Goal: Task Accomplishment & Management: Manage account settings

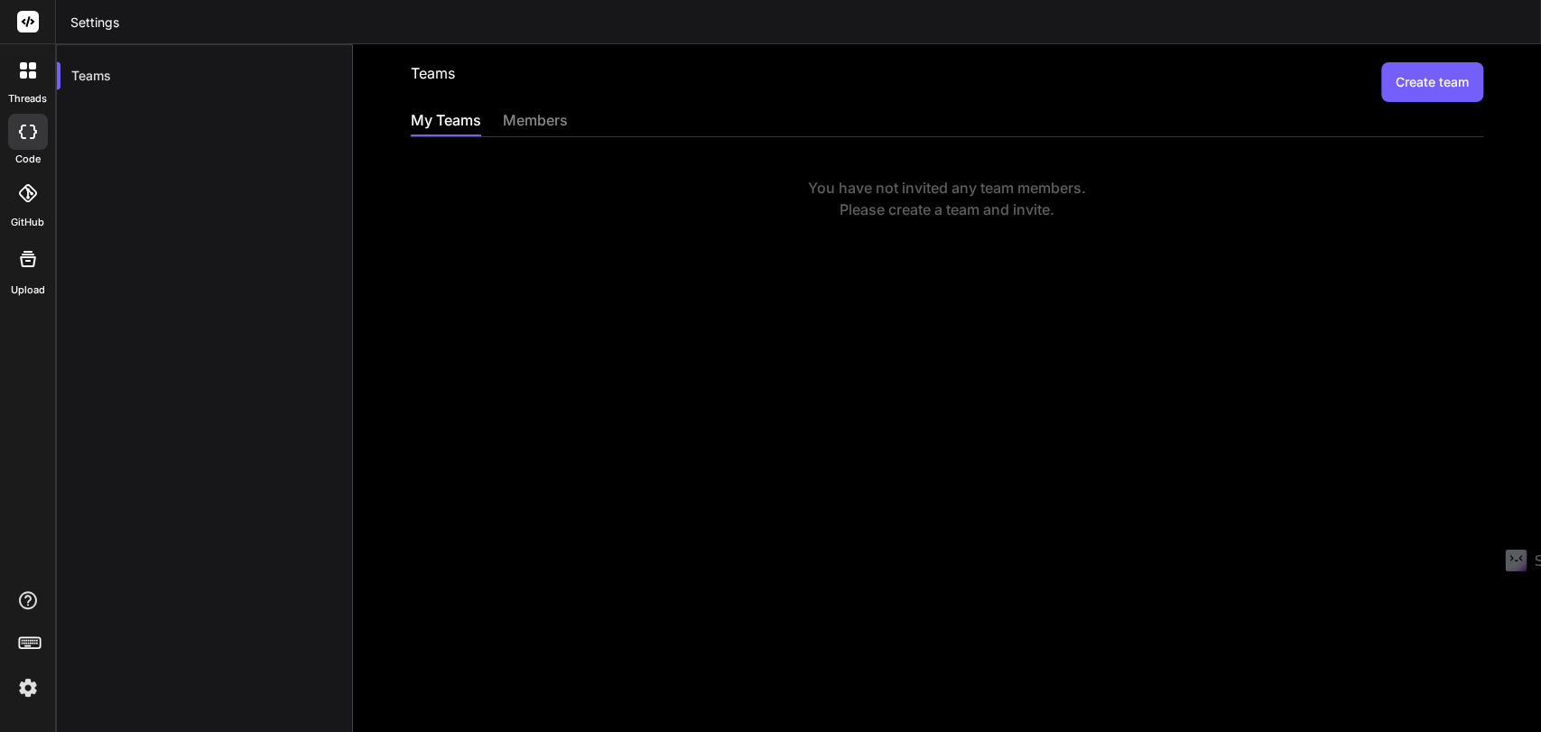
click at [562, 119] on div "members" at bounding box center [535, 121] width 65 height 25
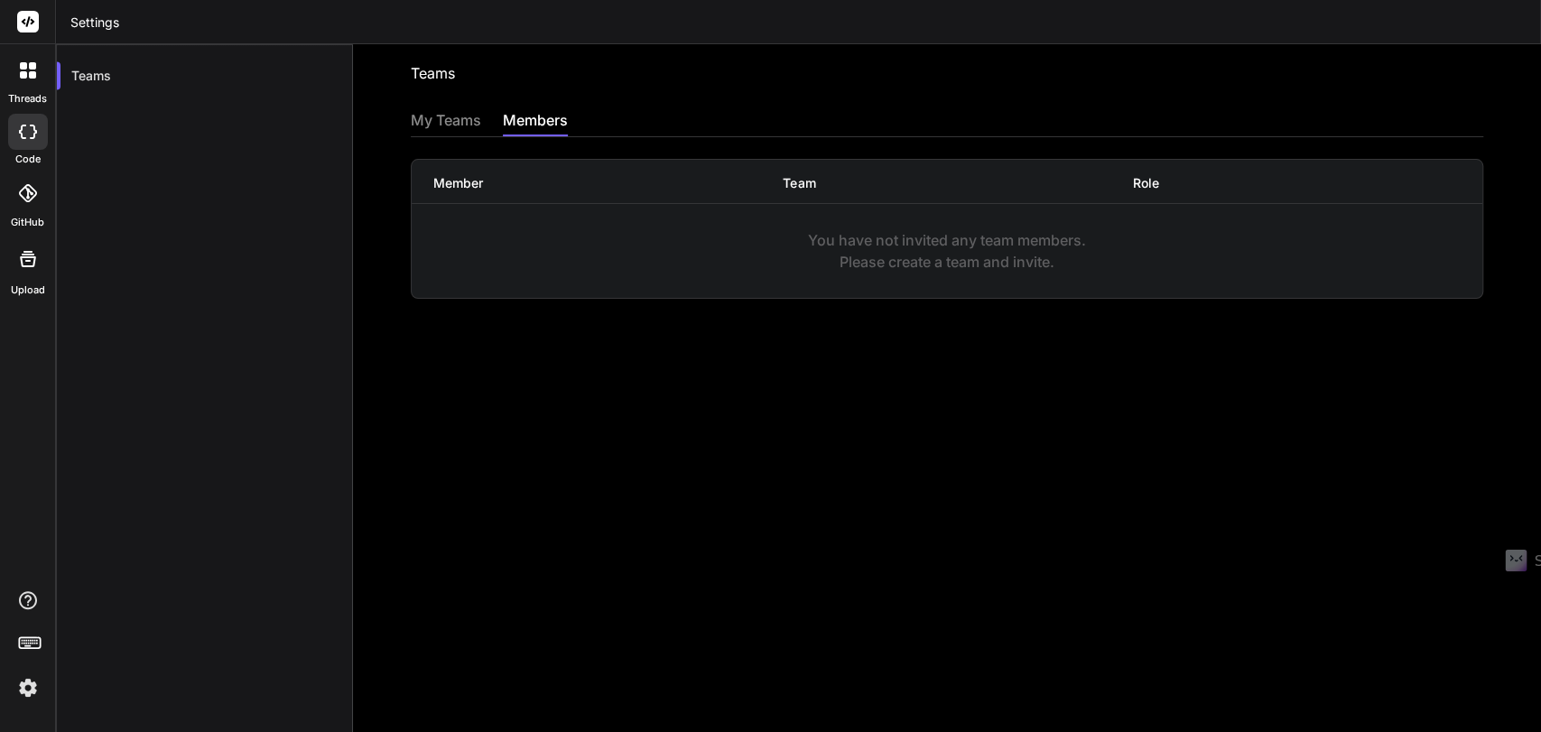
click at [451, 119] on div "My Teams" at bounding box center [446, 121] width 70 height 25
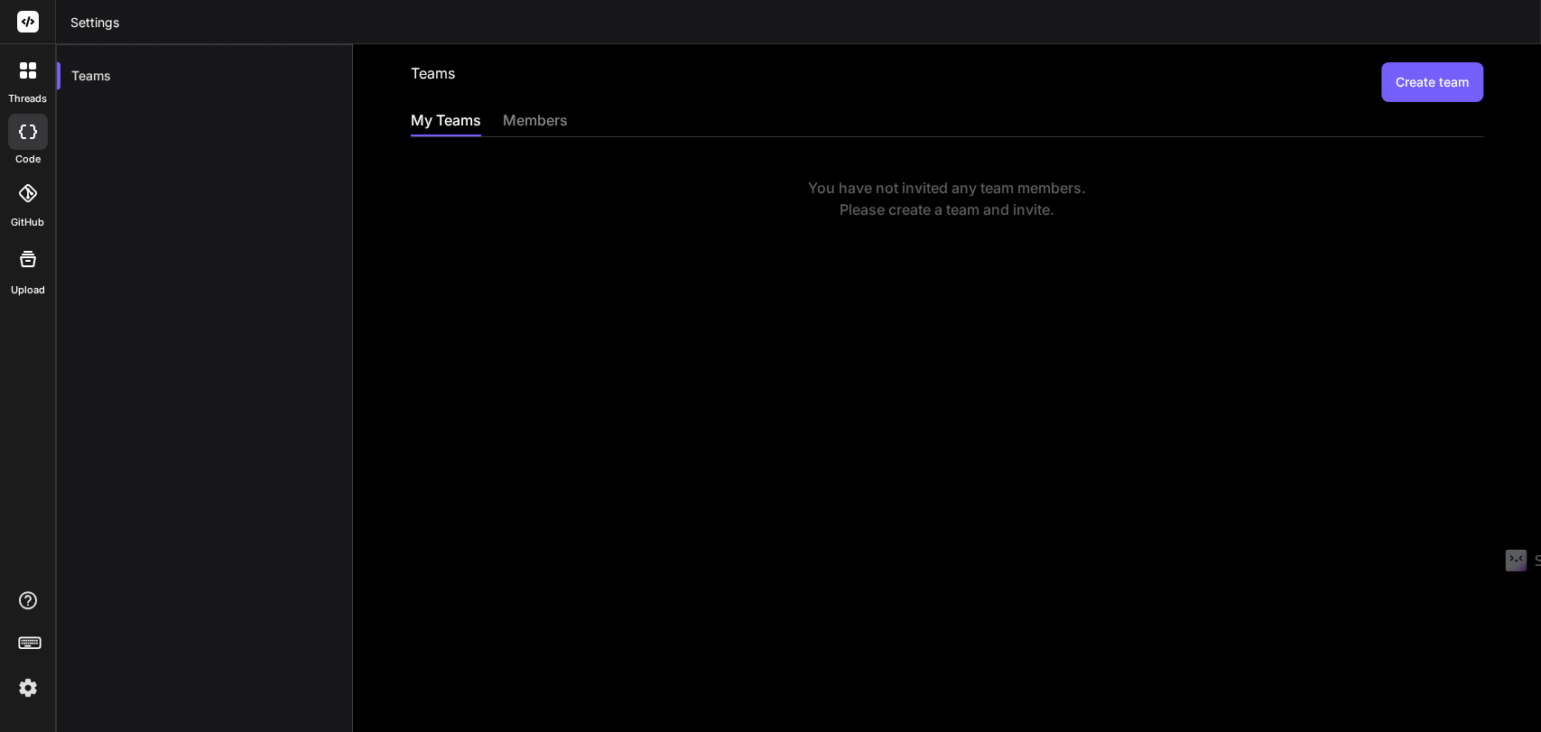
click at [1381, 74] on button "Create team" at bounding box center [1432, 82] width 102 height 40
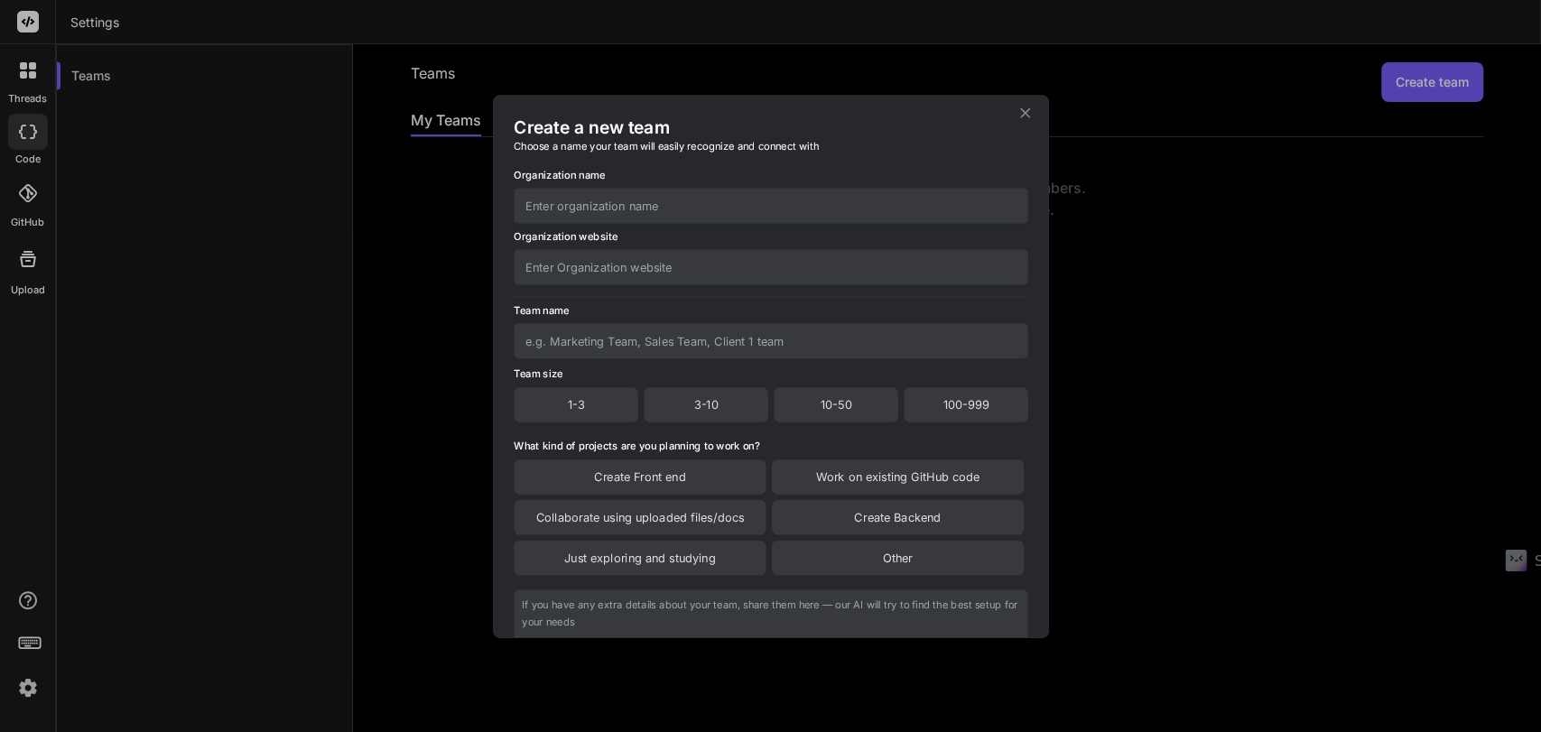
click at [686, 392] on div "3-10" at bounding box center [706, 404] width 125 height 34
click at [864, 471] on div "Work on existing GitHub code" at bounding box center [897, 477] width 252 height 34
drag, startPoint x: 584, startPoint y: 483, endPoint x: 774, endPoint y: 542, distance: 198.5
click at [585, 483] on div "Create Front end" at bounding box center [640, 478] width 252 height 36
click at [852, 522] on div "Create Backend" at bounding box center [897, 520] width 252 height 34
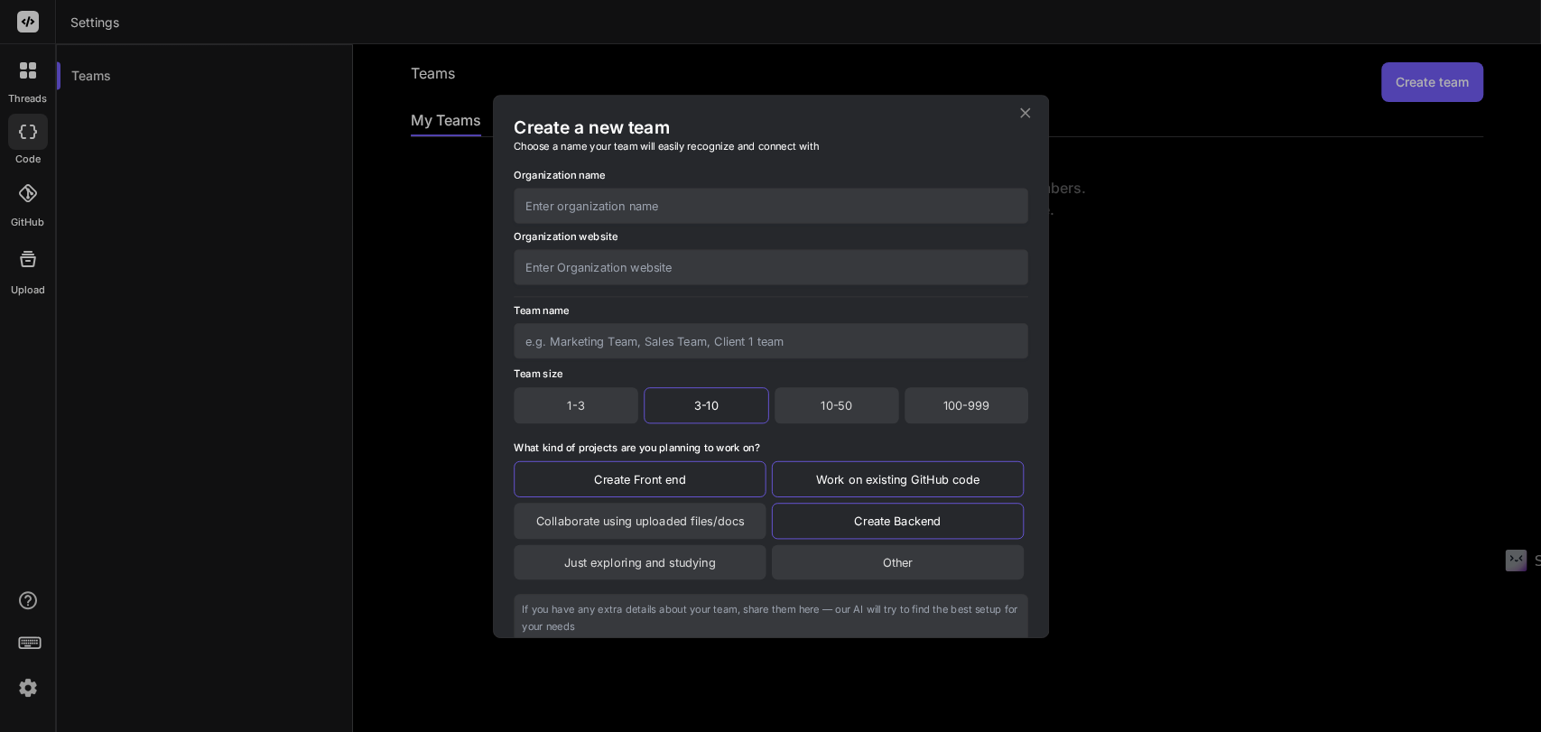
click at [614, 526] on div "Collaborate using uploaded files/docs" at bounding box center [640, 521] width 252 height 36
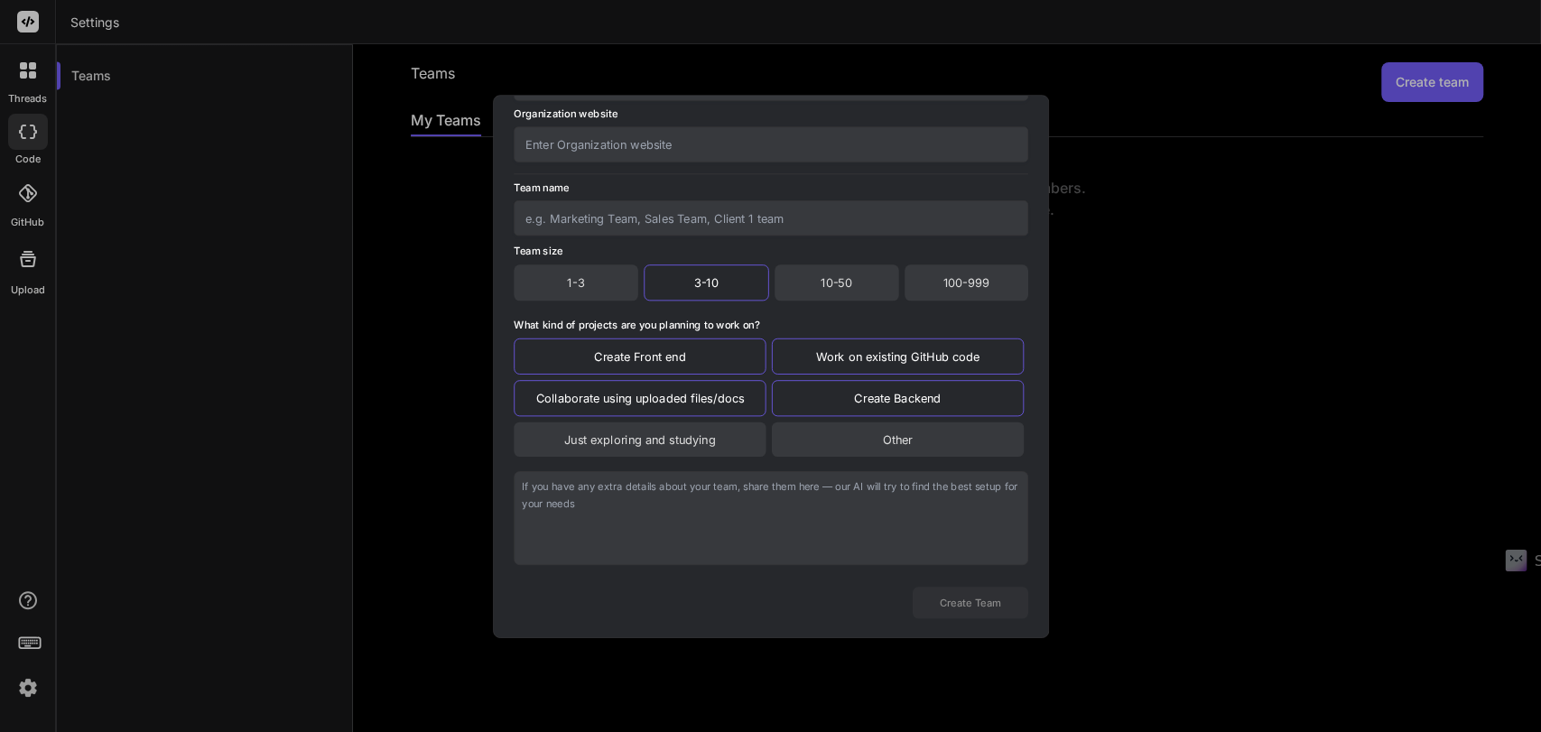
click at [593, 514] on textarea at bounding box center [771, 518] width 515 height 94
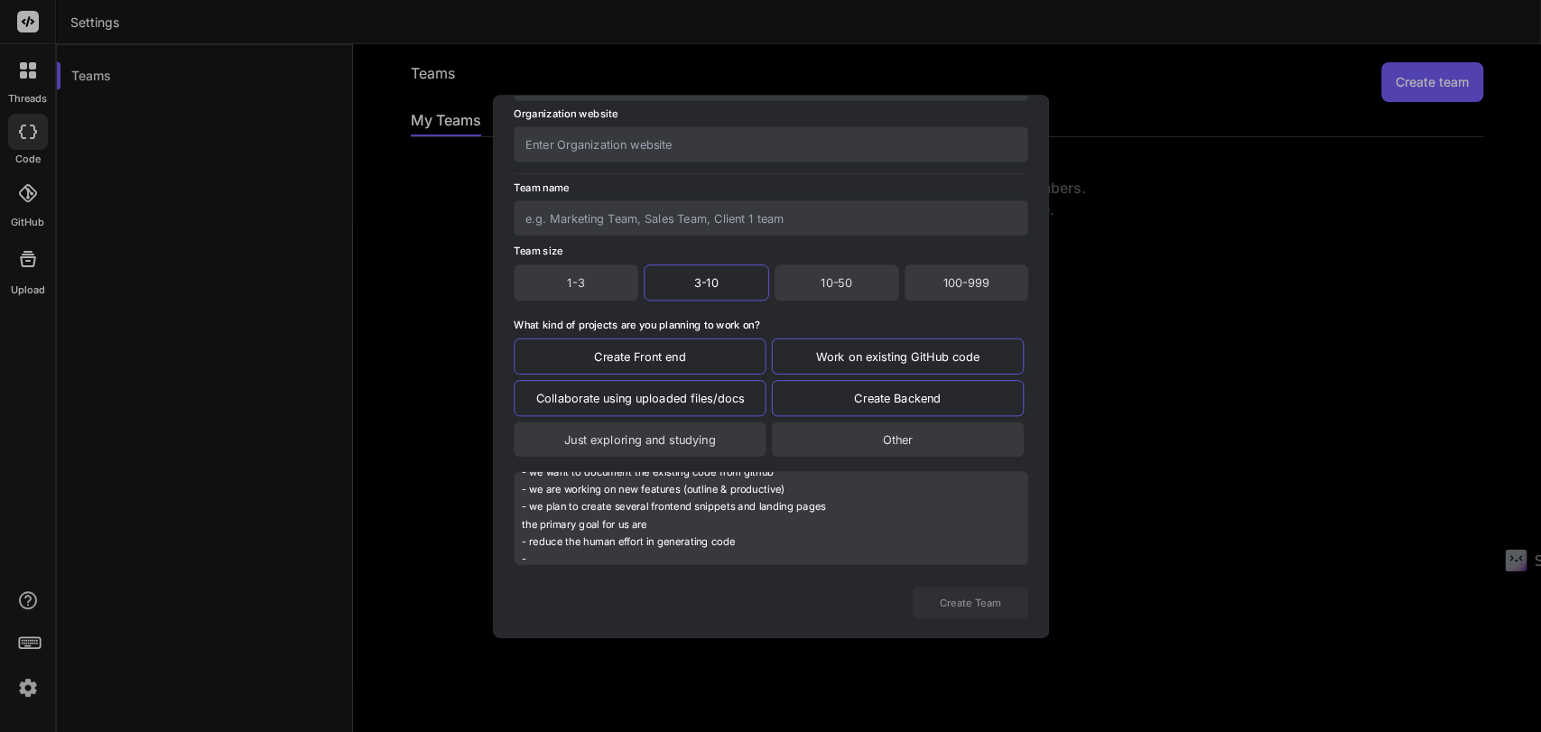
scroll to position [62, 0]
click at [814, 556] on textarea "We are still working on our production SaaS (Online game) and using Github, Kno…" at bounding box center [771, 518] width 515 height 94
click at [823, 551] on textarea "We are still working on our production SaaS (Online game) and using Github, Kno…" at bounding box center [771, 518] width 515 height 94
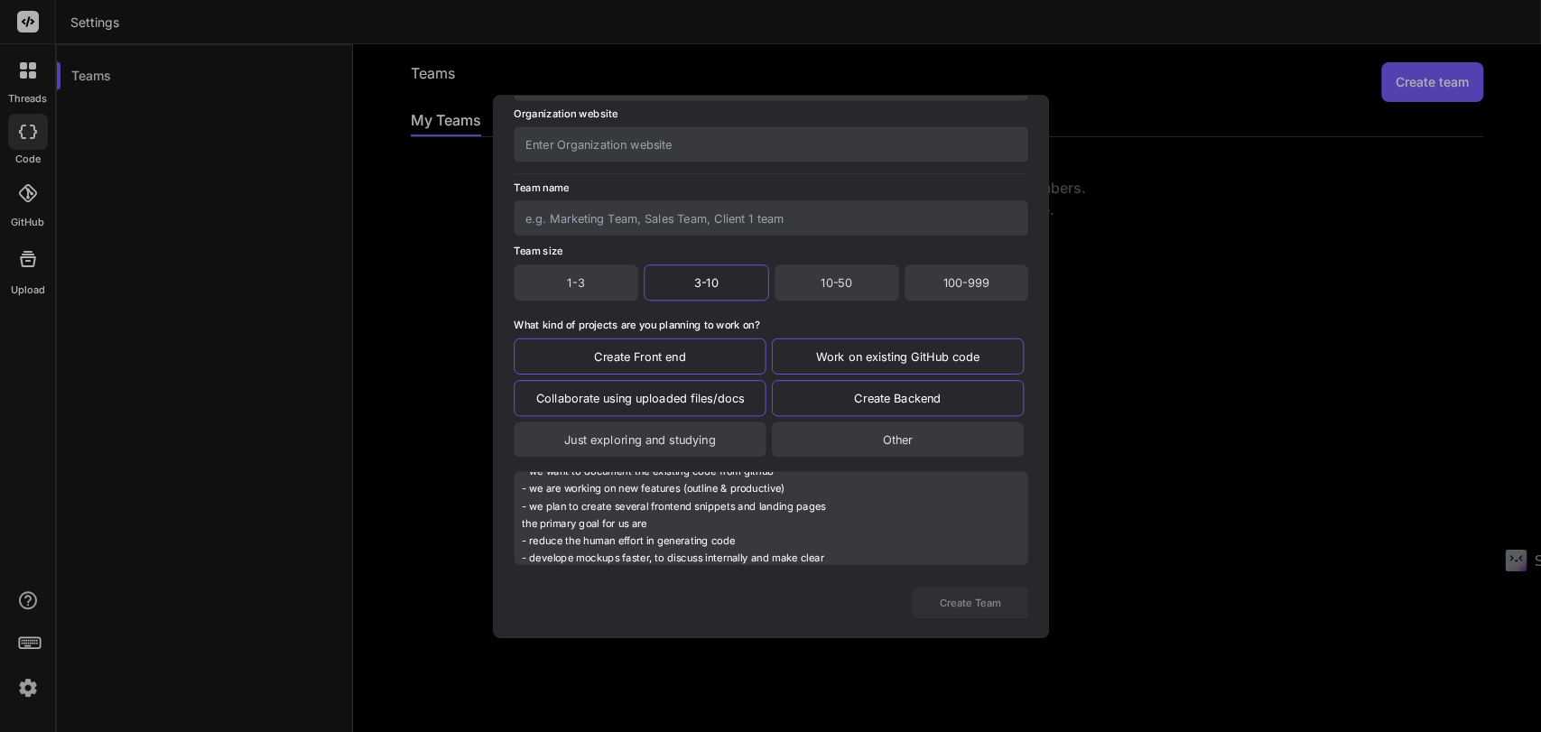
paste textarea "Decisions"
click at [836, 552] on textarea "We are still working on our production SaaS (Online game) and using Github, Kno…" at bounding box center [771, 518] width 515 height 94
click at [882, 556] on textarea "We are still working on our production SaaS (Online game) and using Github, Kno…" at bounding box center [771, 518] width 515 height 94
type textarea "We are still working on our production SaaS (Online game) and using Github, Kno…"
click at [570, 148] on input "text" at bounding box center [771, 143] width 515 height 35
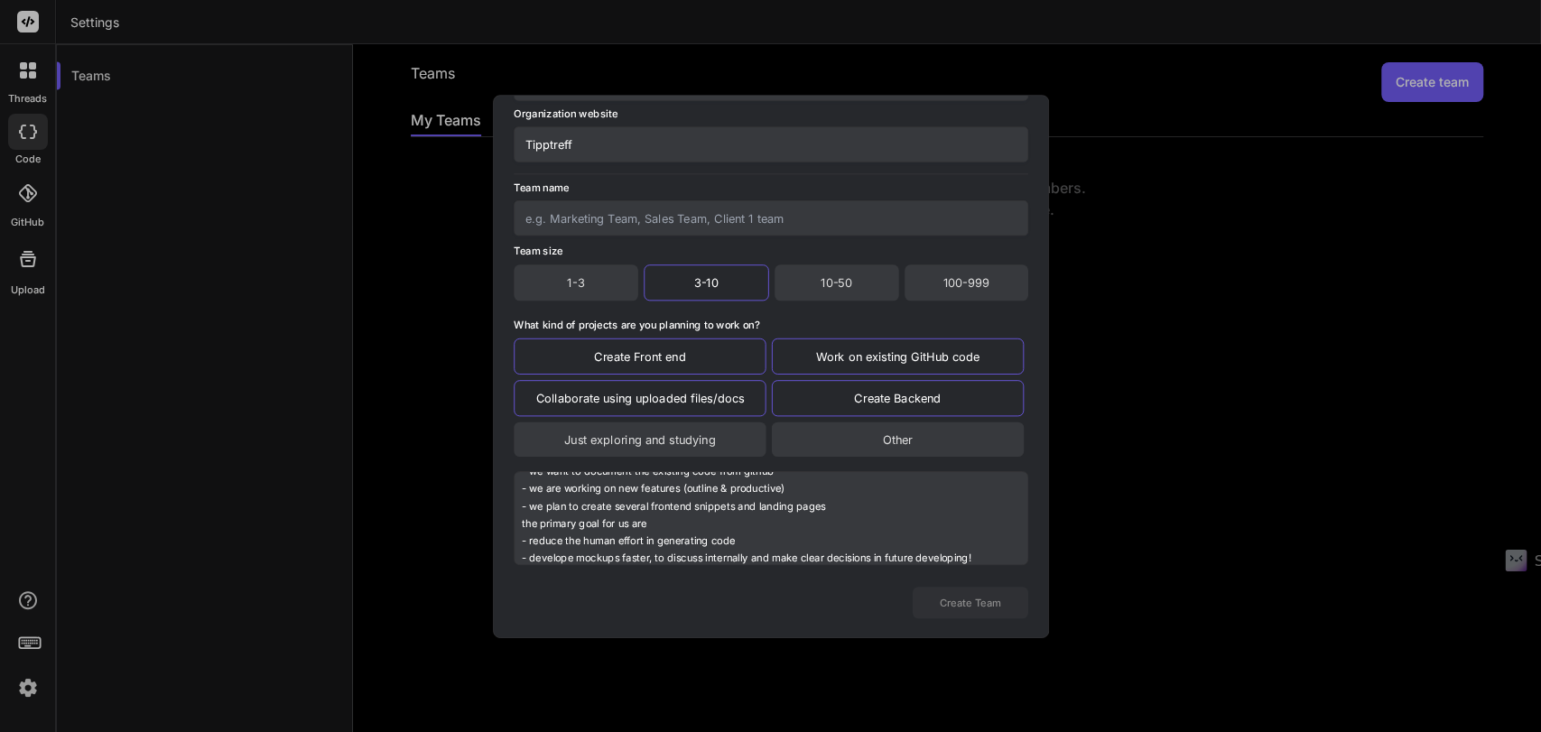
type input "Tipptreff"
click at [600, 212] on input "text" at bounding box center [771, 217] width 515 height 35
type input "D"
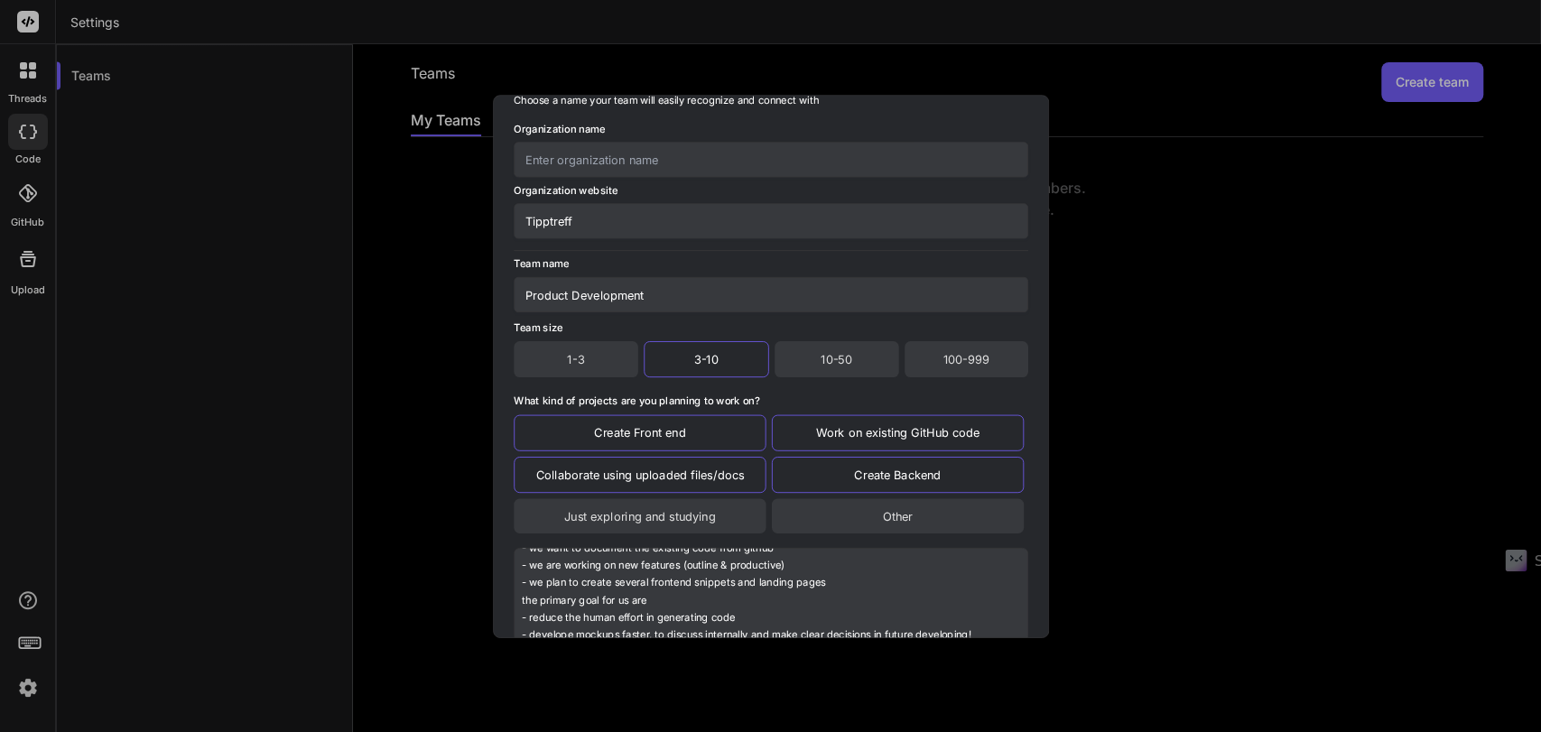
scroll to position [0, 0]
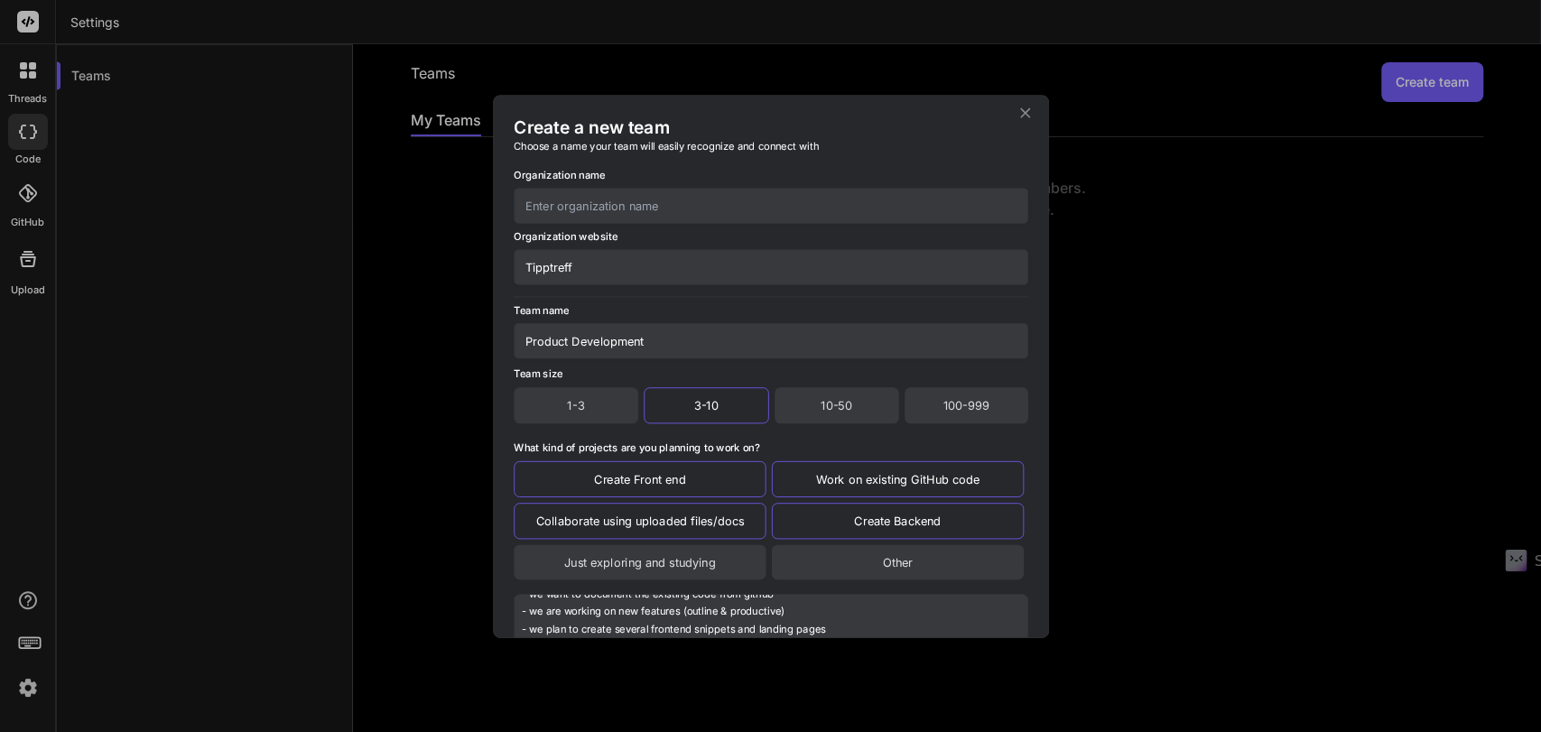
type input "Product Development"
click at [567, 271] on input "Tipptreff" at bounding box center [771, 266] width 515 height 35
type input "[URL][DOMAIN_NAME]"
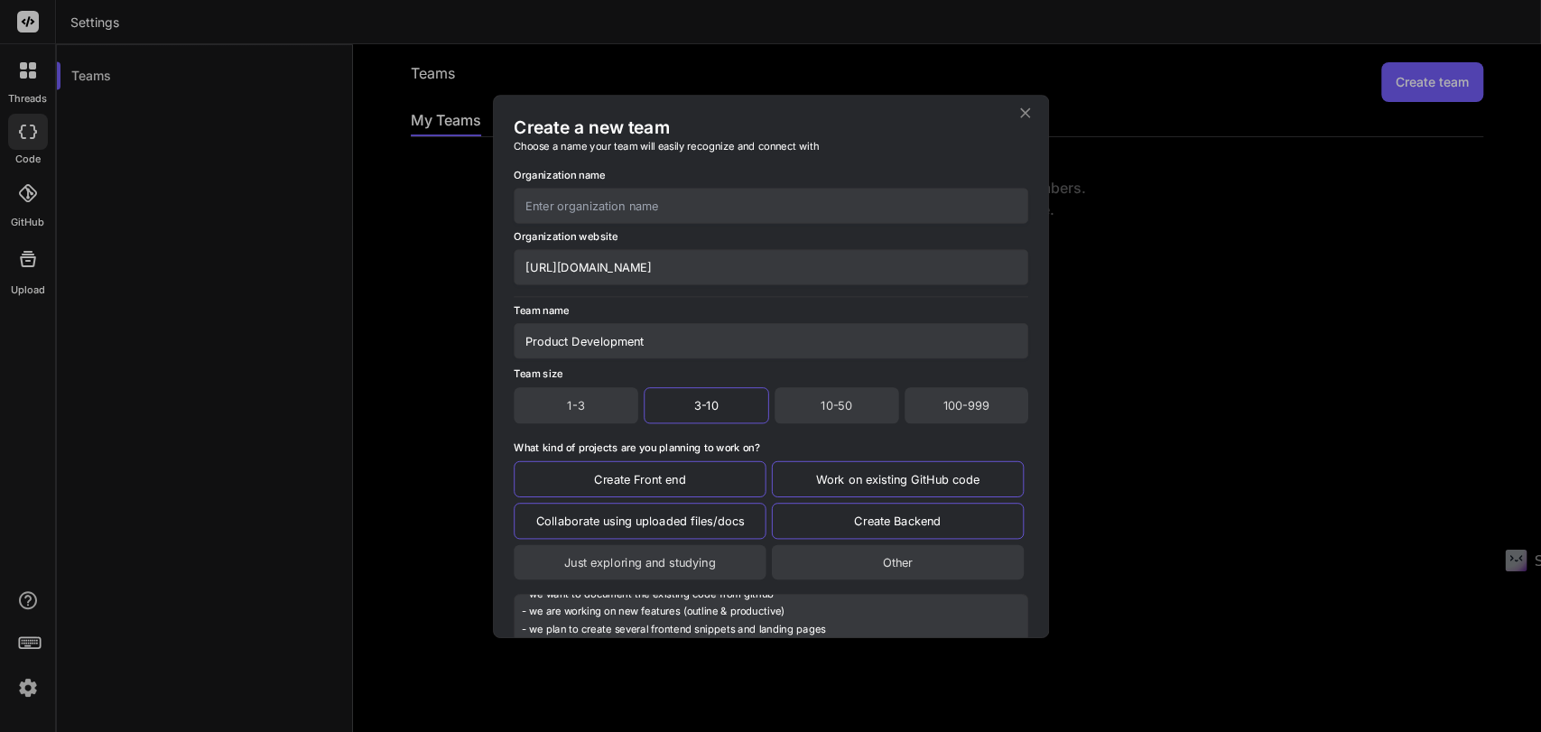
click at [572, 198] on input "text" at bounding box center [771, 205] width 515 height 35
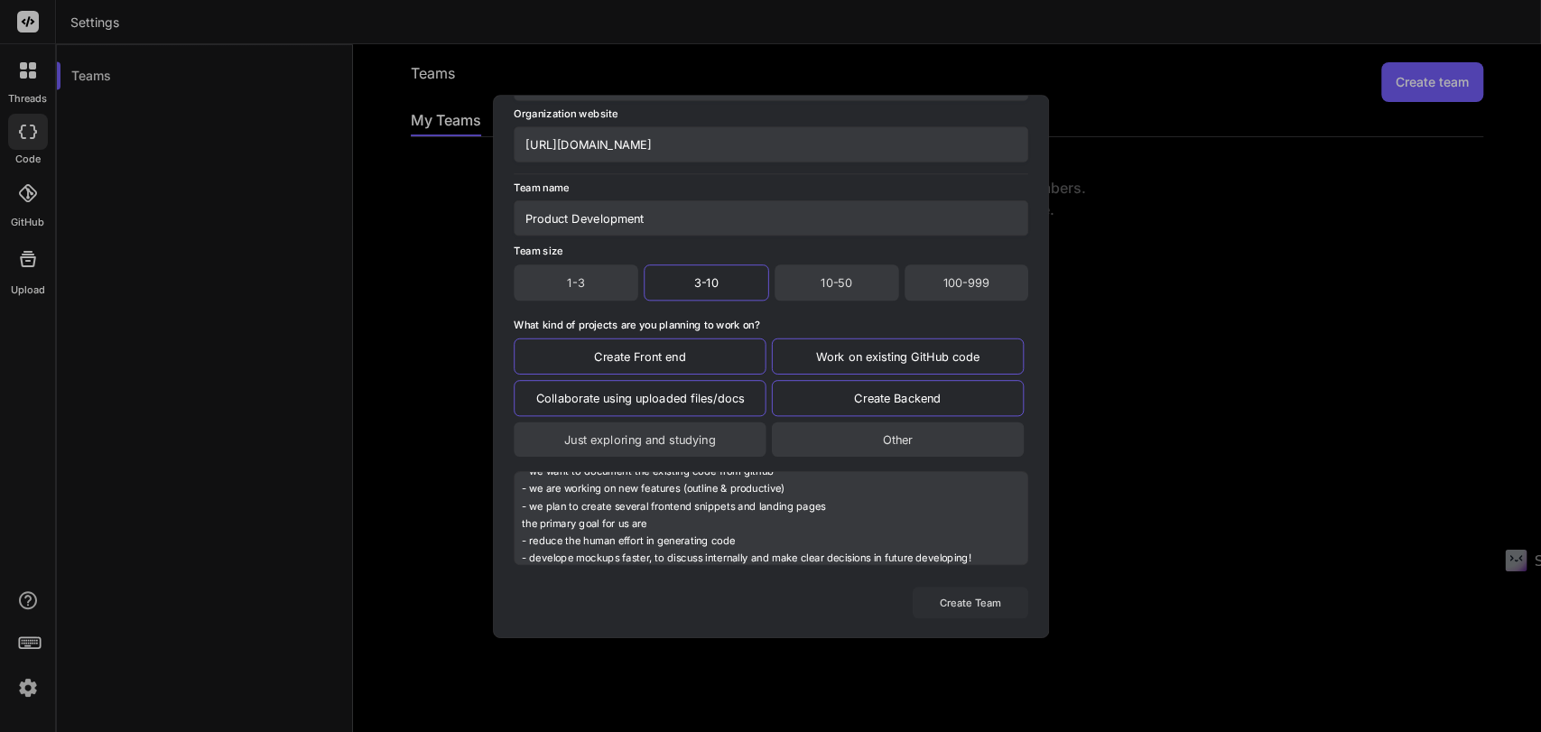
type input "Tipptreff"
click at [967, 601] on button "Create Team" at bounding box center [970, 603] width 116 height 32
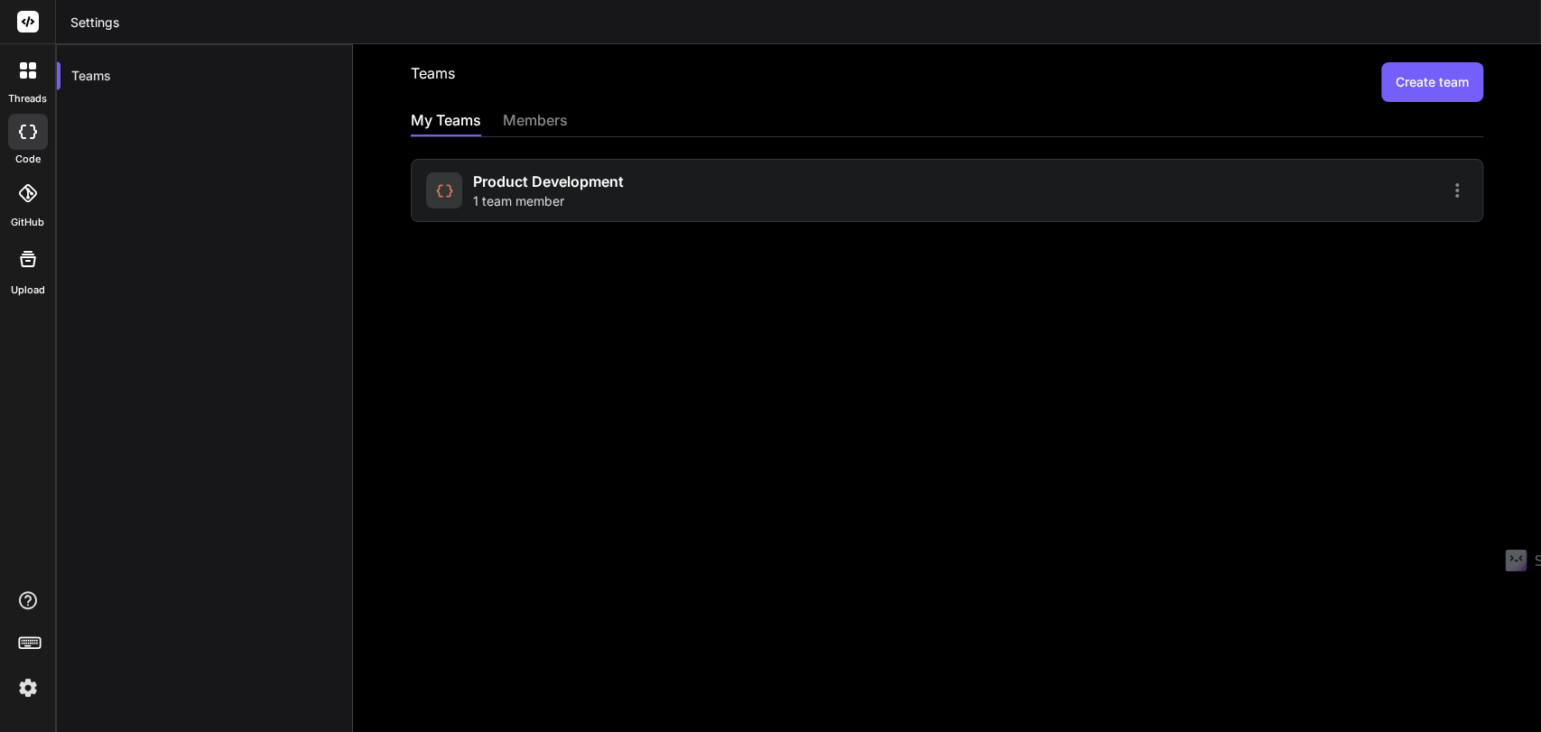
click at [511, 196] on span "1 team member" at bounding box center [518, 201] width 91 height 18
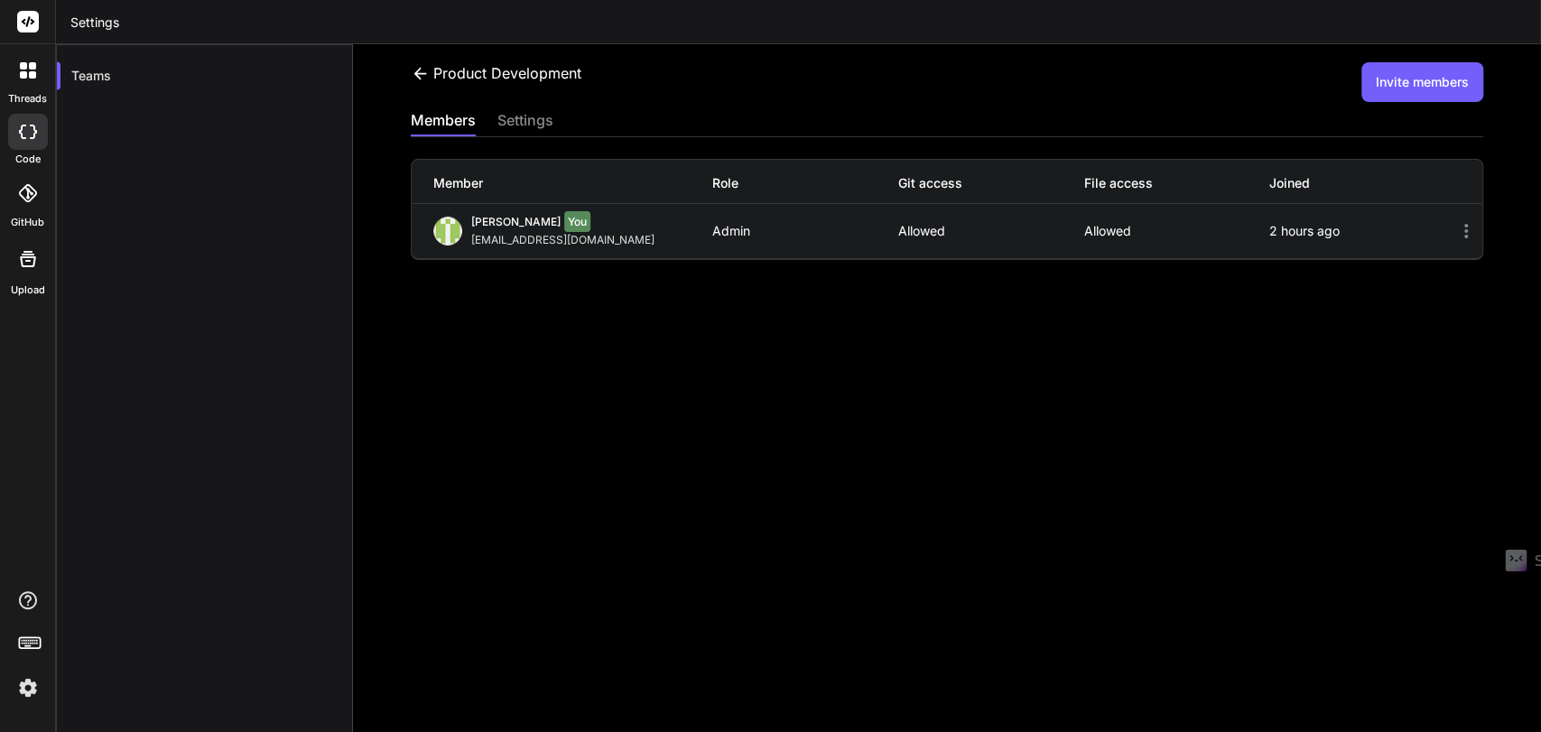
click at [507, 120] on div "settings" at bounding box center [525, 121] width 56 height 25
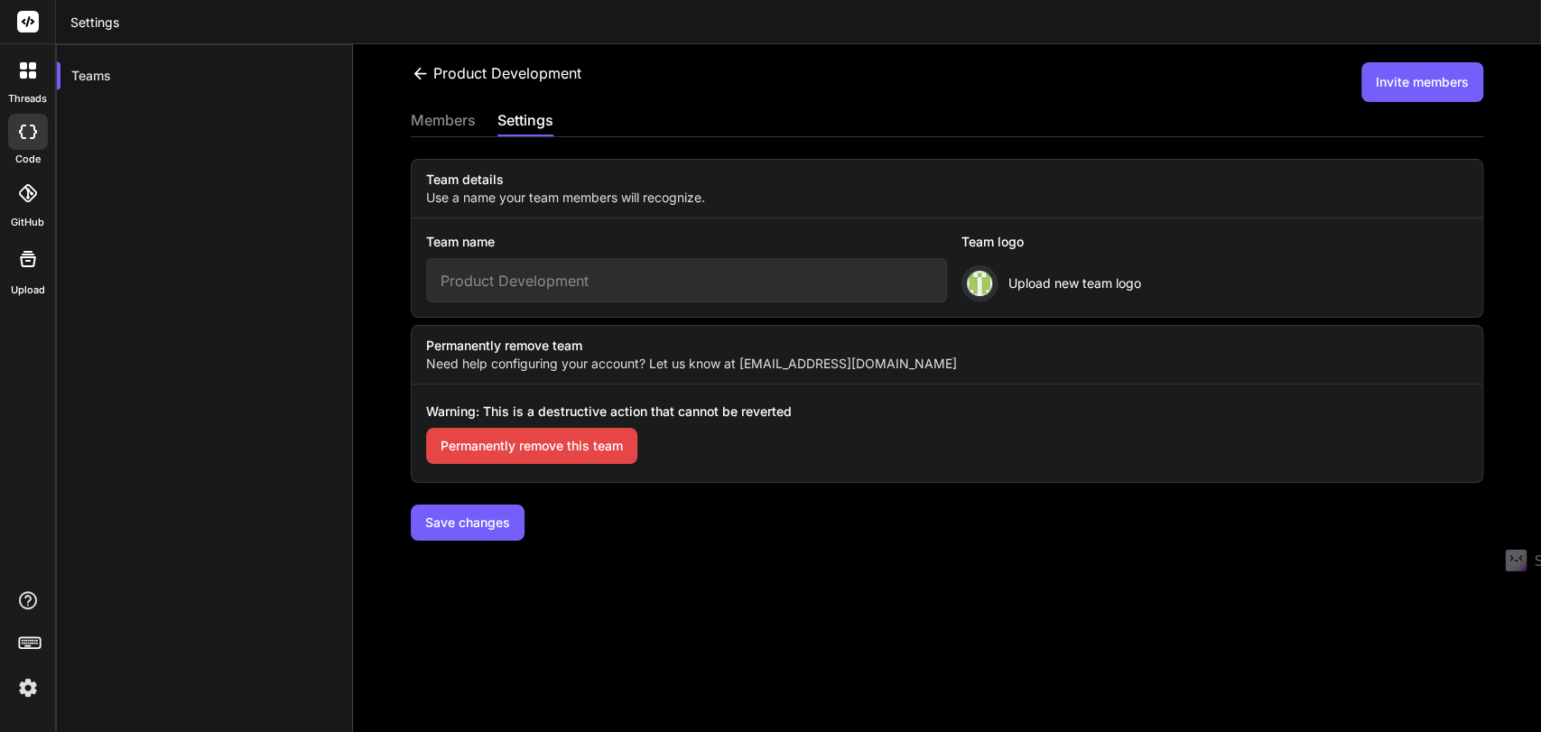
click at [450, 111] on div "members" at bounding box center [443, 121] width 65 height 25
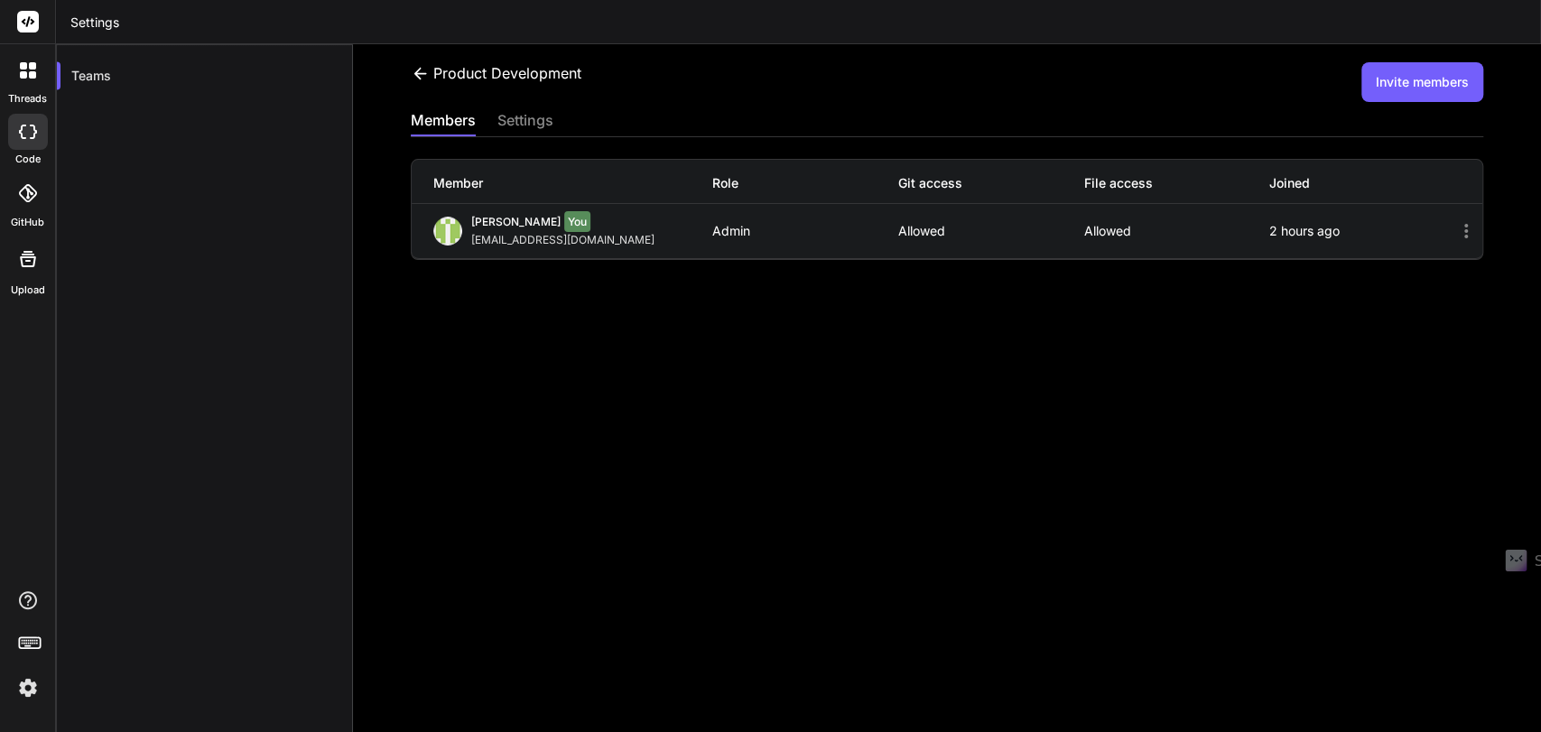
click at [1379, 79] on button "Invite members" at bounding box center [1423, 82] width 122 height 40
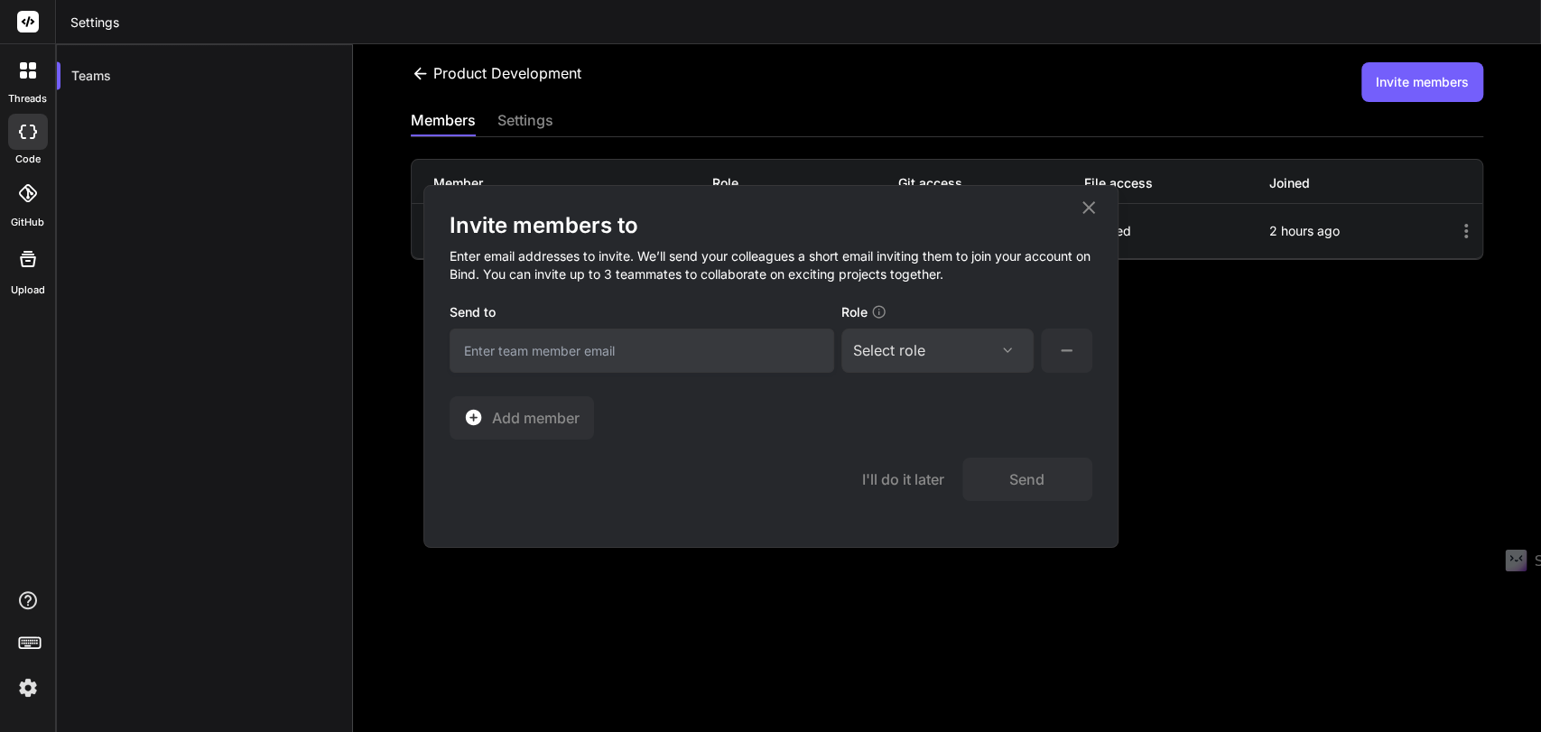
click at [672, 339] on input "email" at bounding box center [642, 351] width 385 height 44
type input "[PERSON_NAME][EMAIL_ADDRESS][DOMAIN_NAME]"
click at [975, 348] on div "Select role" at bounding box center [937, 350] width 169 height 22
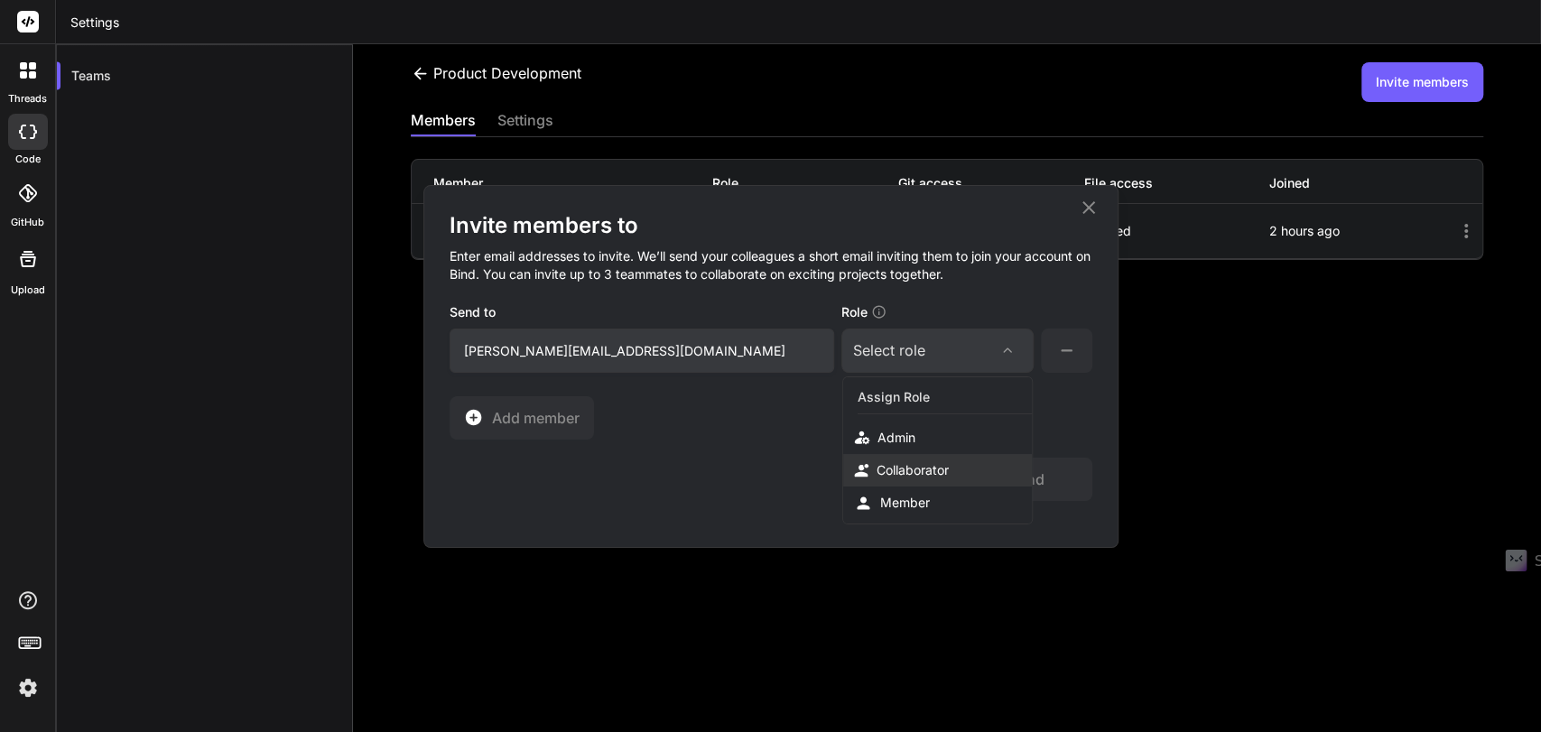
click at [923, 470] on div "Collaborator" at bounding box center [913, 470] width 72 height 18
click at [1037, 481] on button "Send" at bounding box center [1027, 479] width 130 height 43
click at [893, 347] on div "Collaborator" at bounding box center [896, 350] width 86 height 22
click at [897, 435] on div "Admin" at bounding box center [897, 438] width 38 height 18
click at [1030, 475] on button "Send" at bounding box center [1027, 479] width 130 height 43
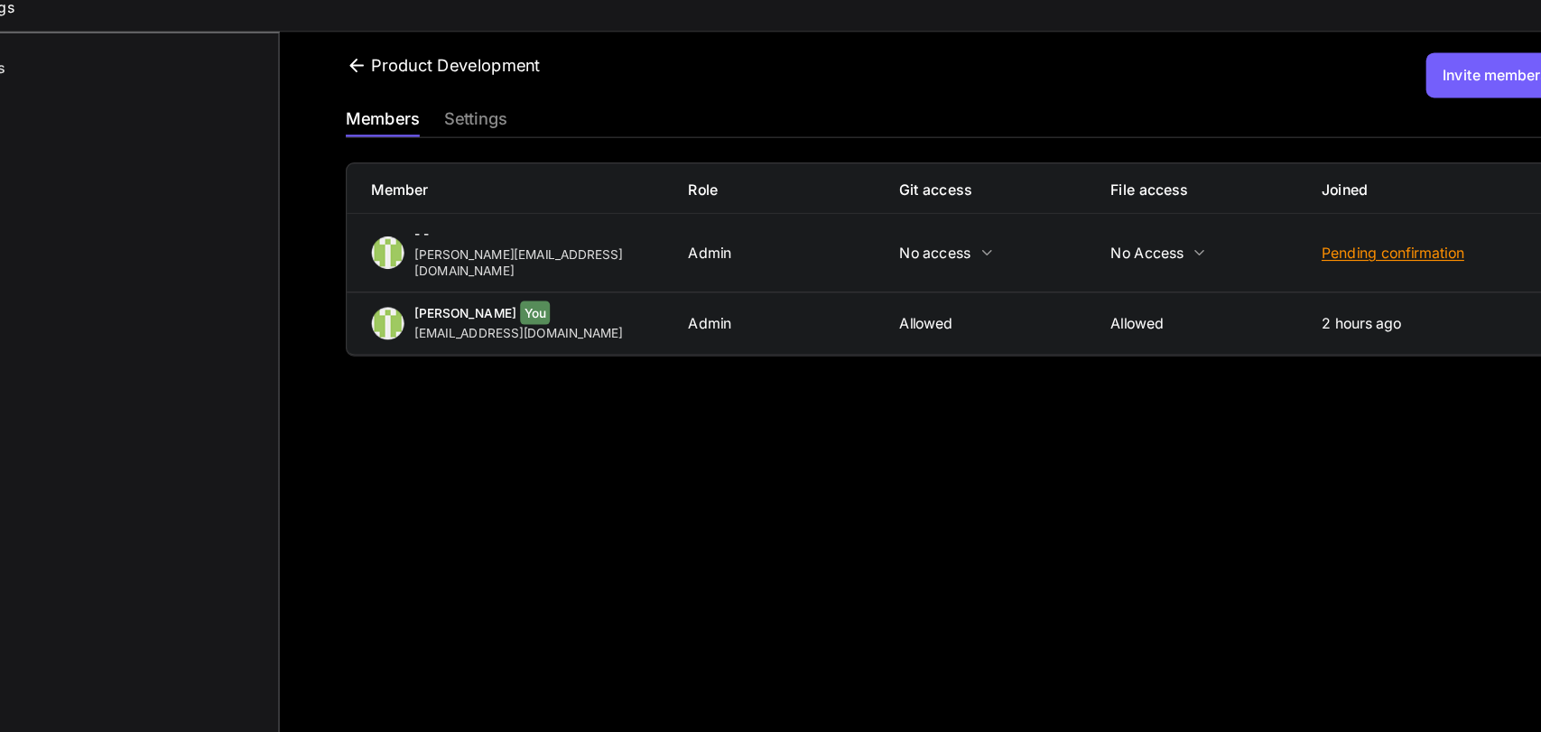
click at [1014, 190] on div "Git access" at bounding box center [991, 183] width 186 height 18
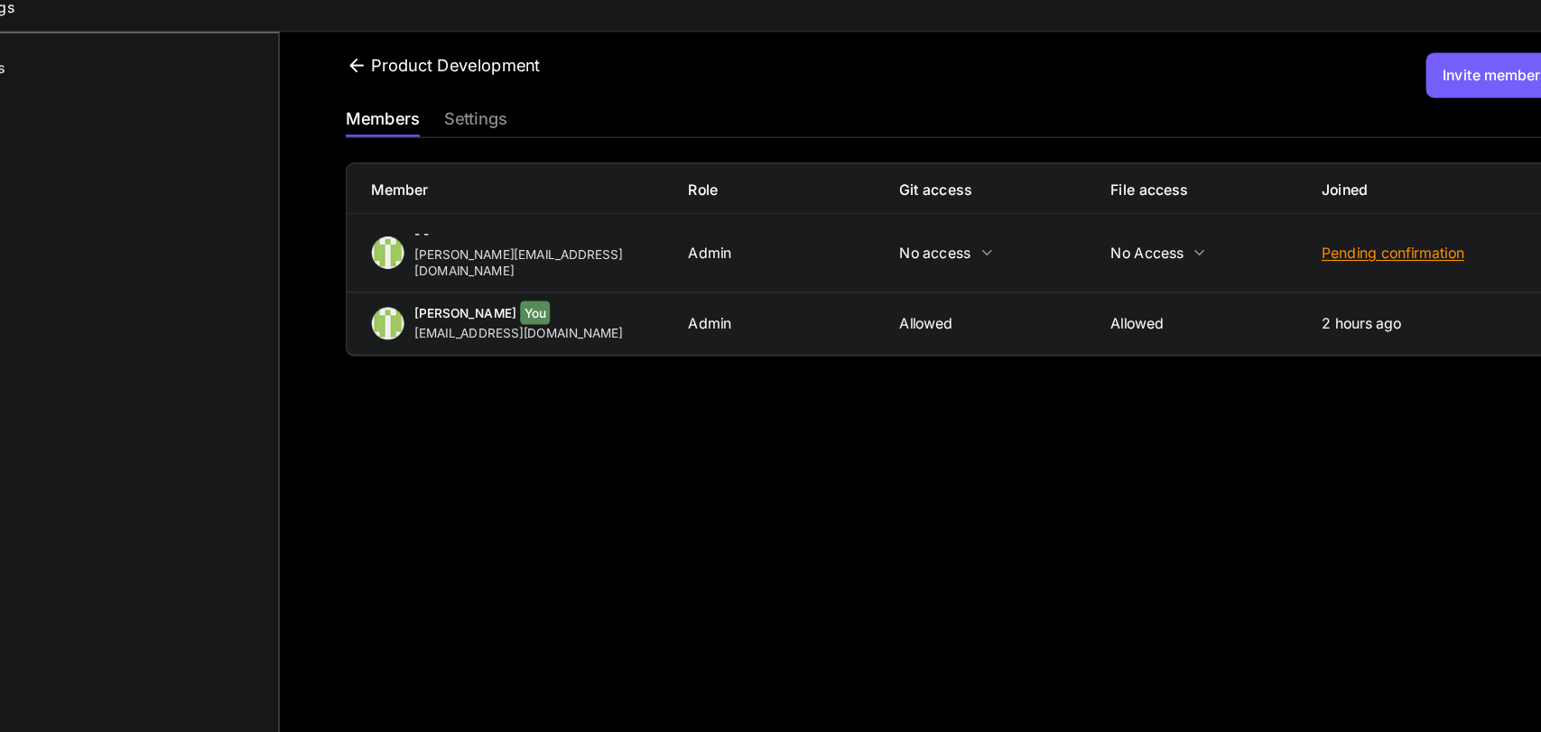
click at [1014, 190] on div "Git access" at bounding box center [991, 183] width 186 height 18
click at [1012, 190] on div "Git access" at bounding box center [991, 183] width 186 height 18
click at [1003, 159] on div "Member Role Git access File access Joined - - [PERSON_NAME][EMAIL_ADDRESS][DOMA…" at bounding box center [947, 244] width 1073 height 171
click at [1046, 311] on div "[PERSON_NAME] You [EMAIL_ADDRESS][DOMAIN_NAME] Admin Allowed Allowed 2 hours ago" at bounding box center [947, 301] width 1071 height 54
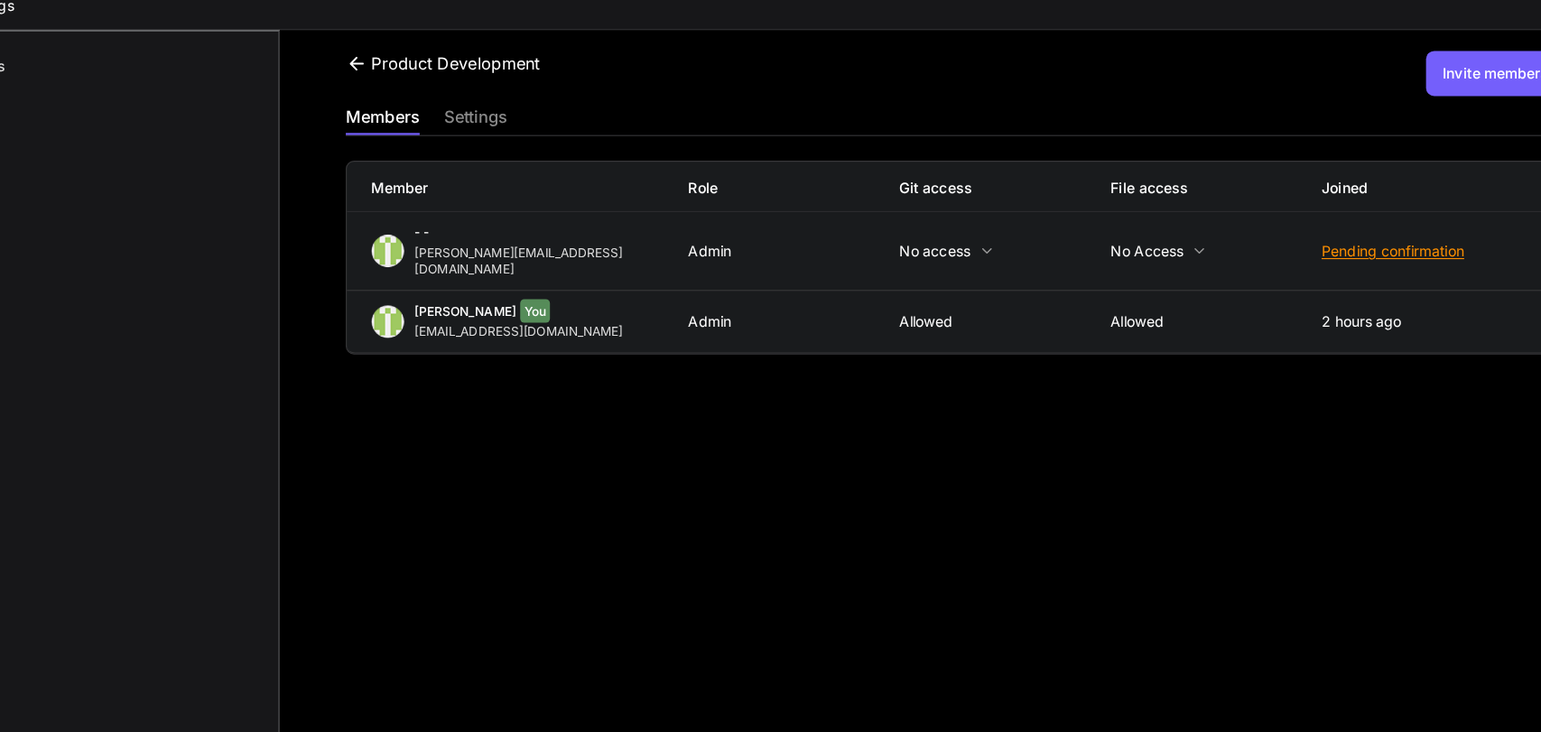
click at [1046, 311] on div "[PERSON_NAME] You [EMAIL_ADDRESS][DOMAIN_NAME] Admin Allowed Allowed 2 hours ago" at bounding box center [947, 301] width 1071 height 54
drag, startPoint x: 1014, startPoint y: 348, endPoint x: 1054, endPoint y: 348, distance: 39.7
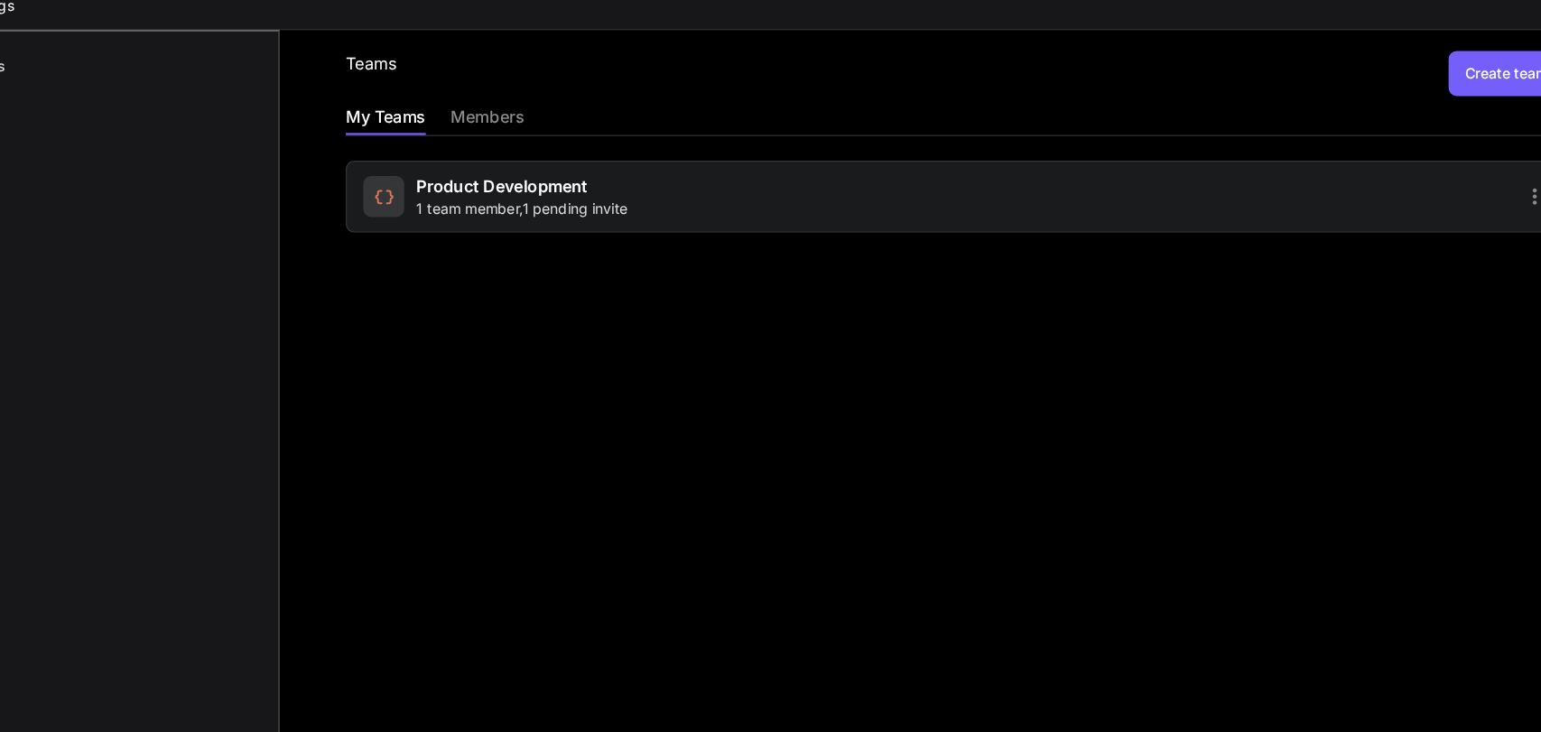
click at [560, 156] on div "Product Development 1 team member , 1 pending invite" at bounding box center [947, 179] width 1073 height 85
click at [546, 175] on span "Product Development" at bounding box center [548, 182] width 151 height 22
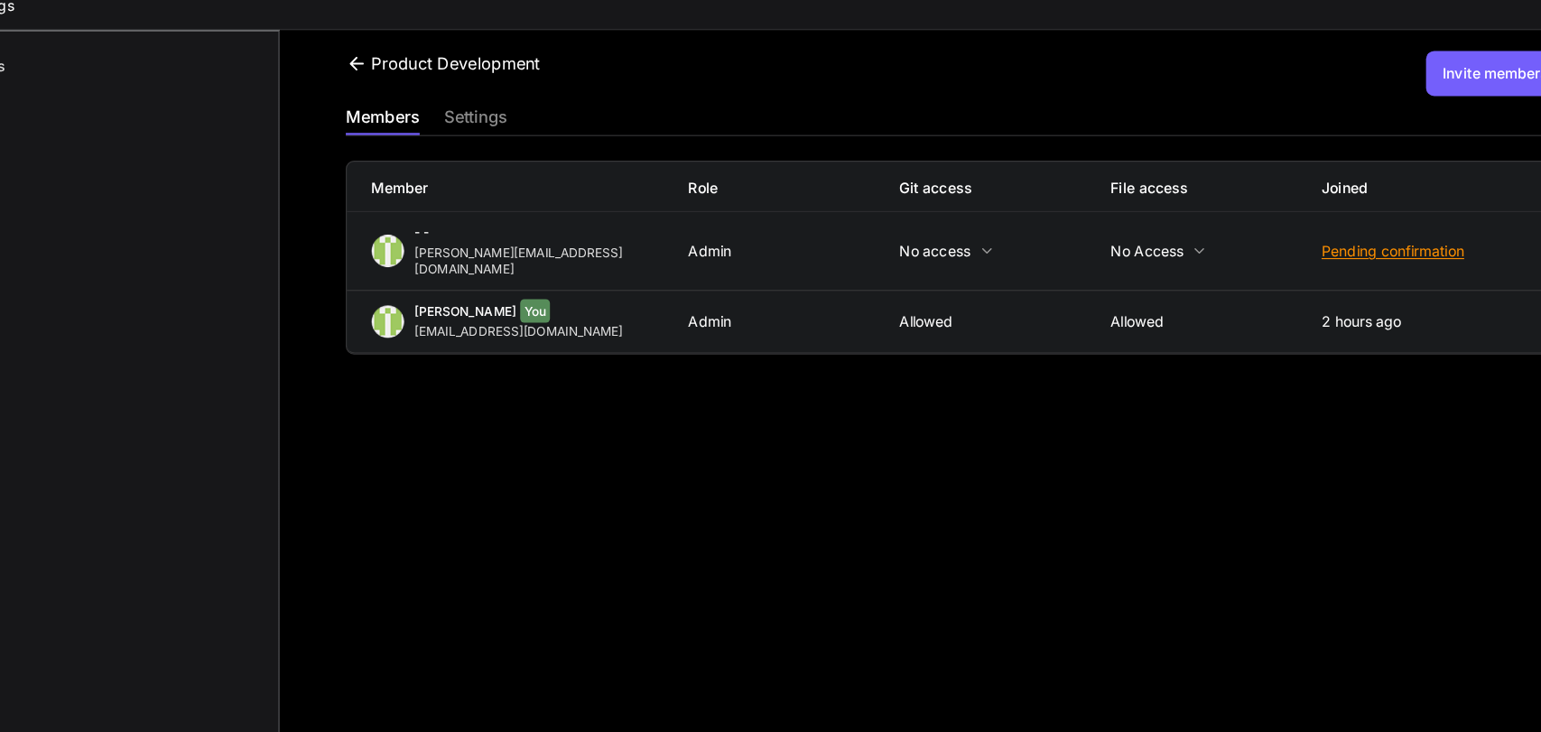
click at [1464, 231] on icon at bounding box center [1466, 238] width 4 height 14
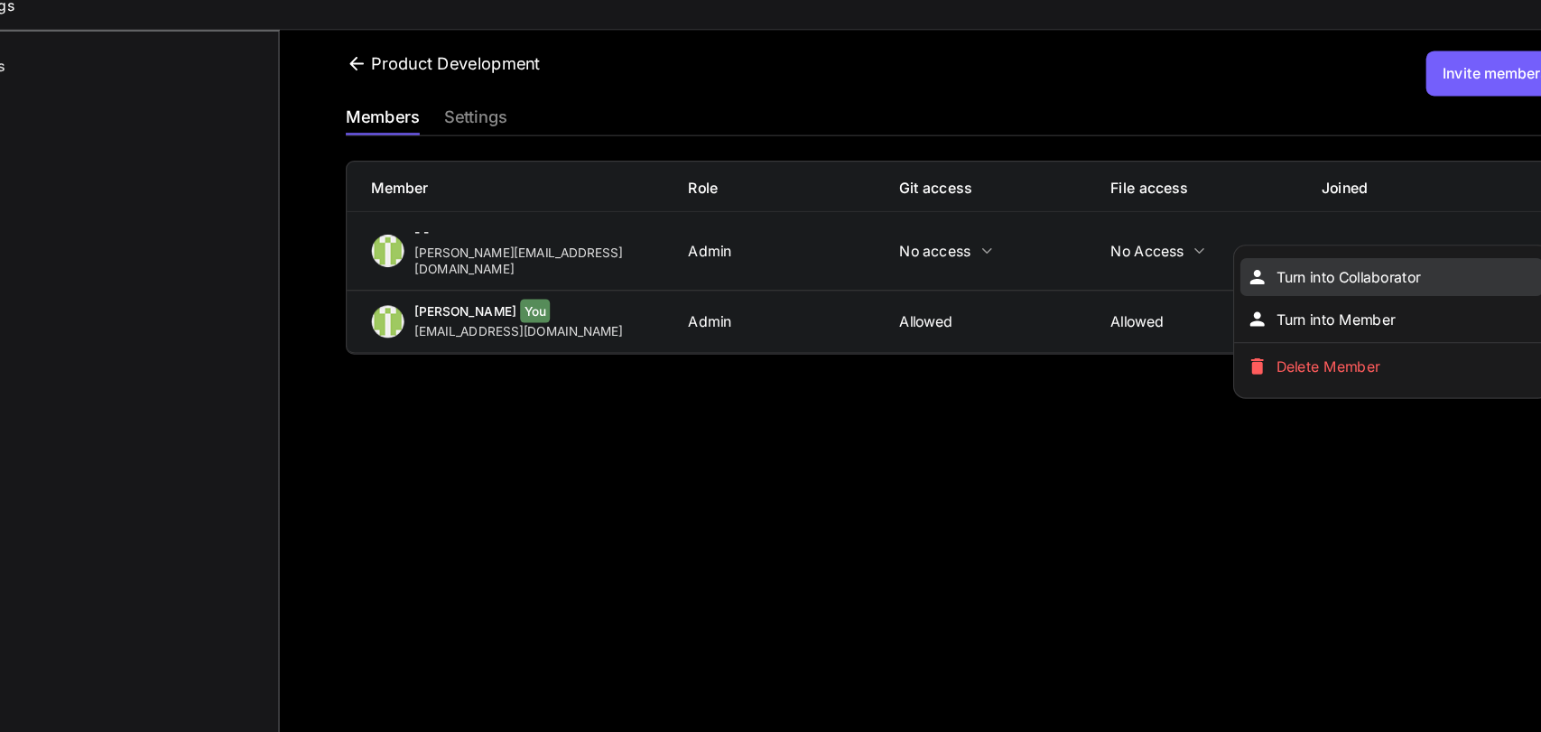
click at [1230, 253] on span "Turn into Collaborator" at bounding box center [1293, 262] width 127 height 18
click at [1057, 390] on div at bounding box center [770, 366] width 1541 height 732
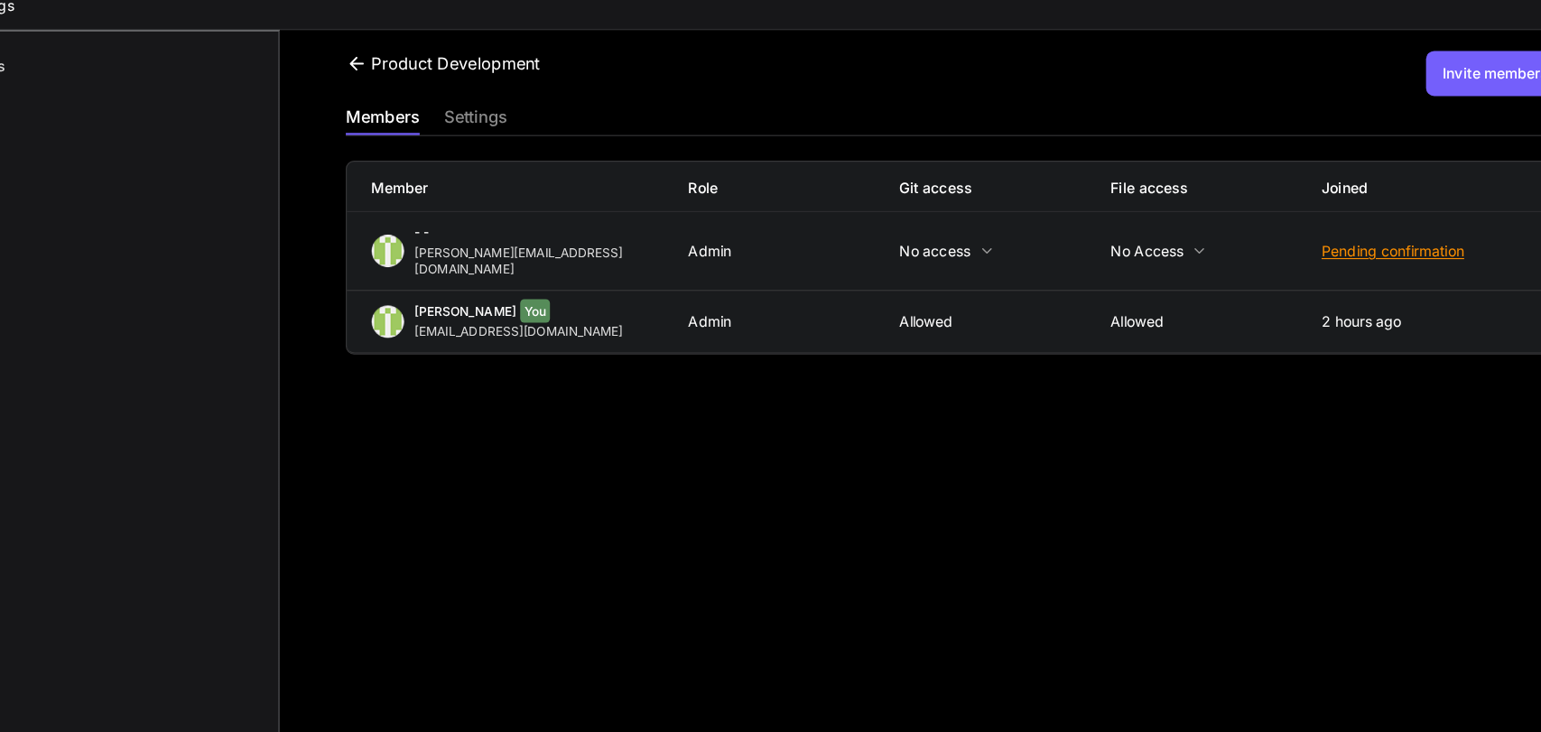
click at [1464, 293] on icon at bounding box center [1466, 300] width 4 height 14
click at [1457, 228] on icon at bounding box center [1466, 239] width 22 height 22
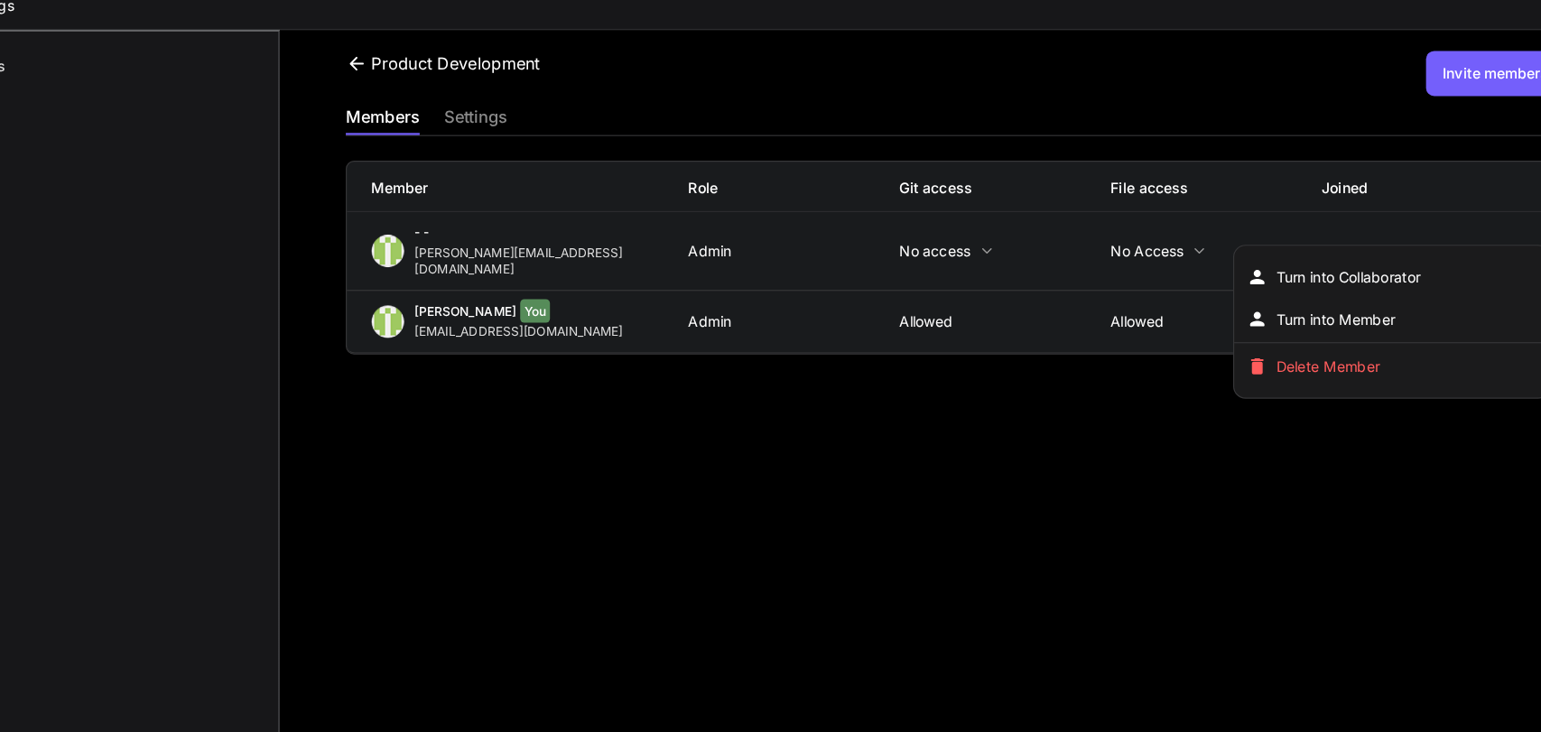
click at [975, 230] on div at bounding box center [770, 366] width 1541 height 732
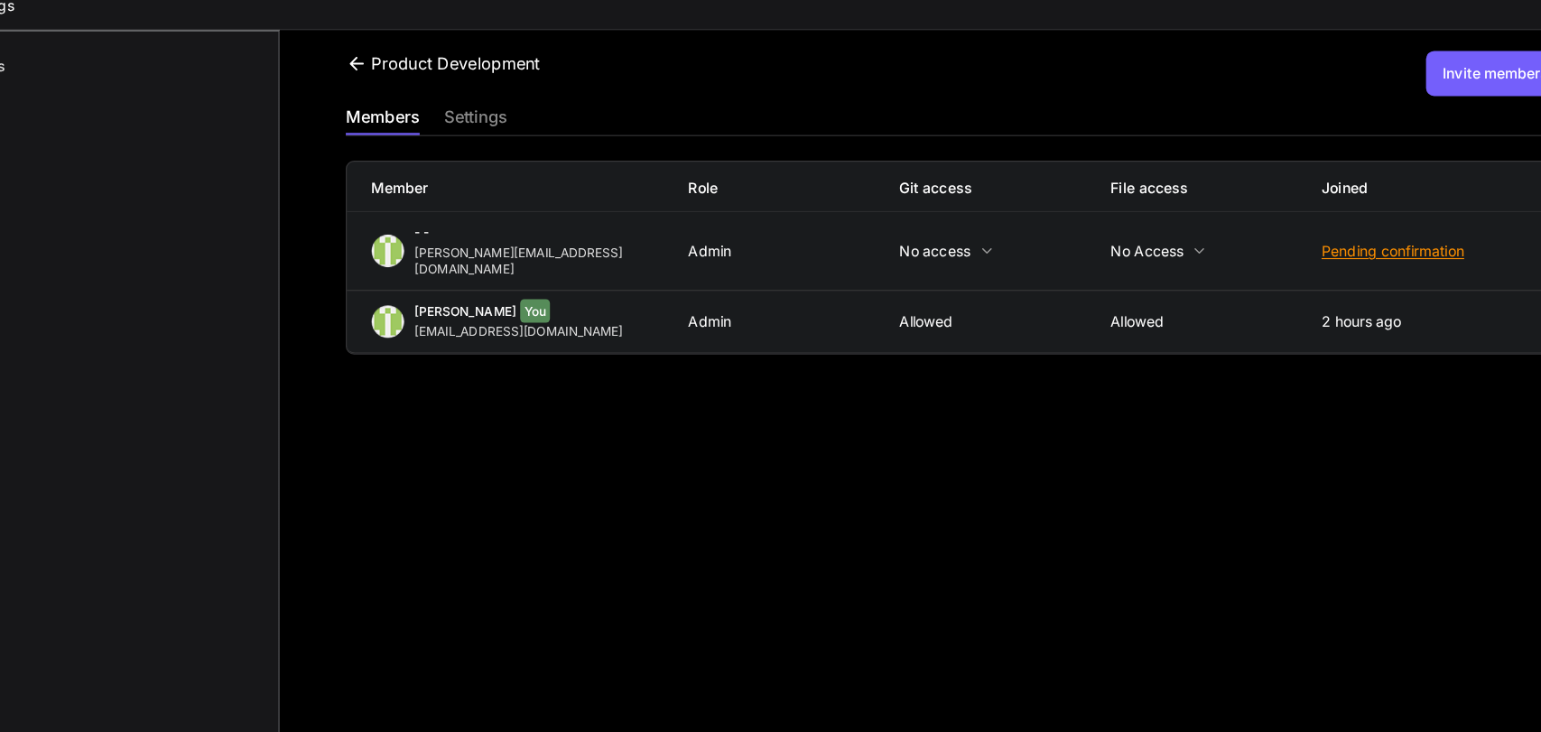
click at [968, 231] on icon at bounding box center [975, 238] width 14 height 14
